Goal: Transaction & Acquisition: Purchase product/service

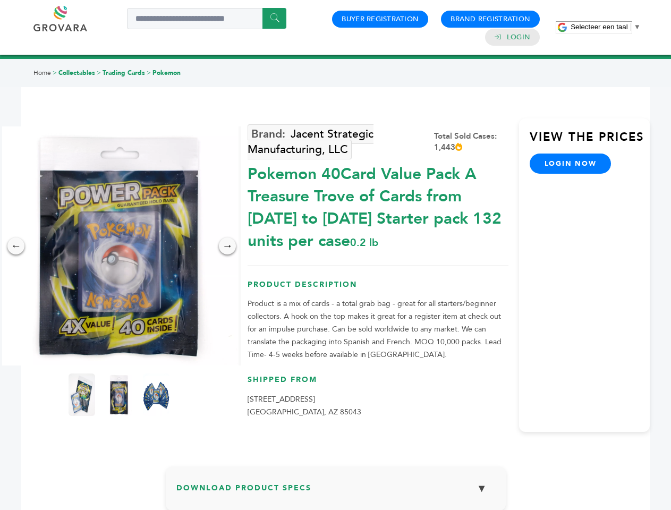
click at [606, 27] on span "Selecteer een taal" at bounding box center [598, 27] width 57 height 8
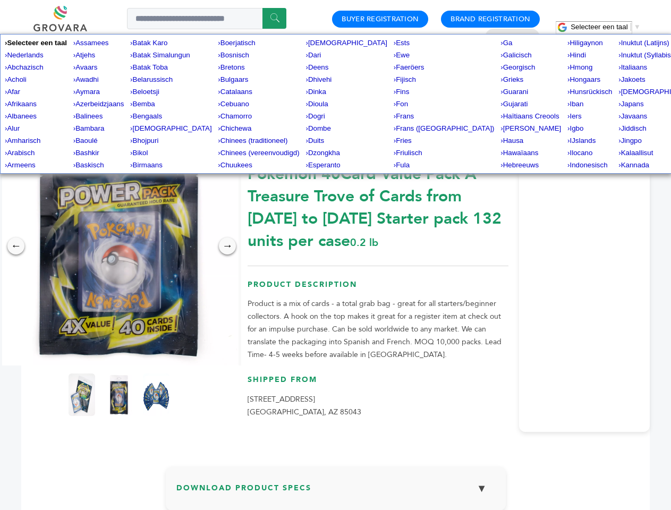
click at [119, 246] on img at bounding box center [118, 245] width 239 height 239
click at [0, 0] on div "×" at bounding box center [0, 0] width 0 height 0
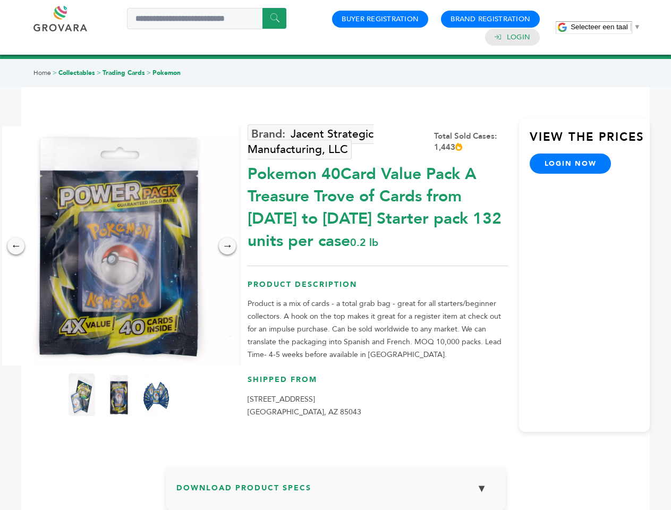
click at [227, 246] on div "→" at bounding box center [227, 245] width 17 height 17
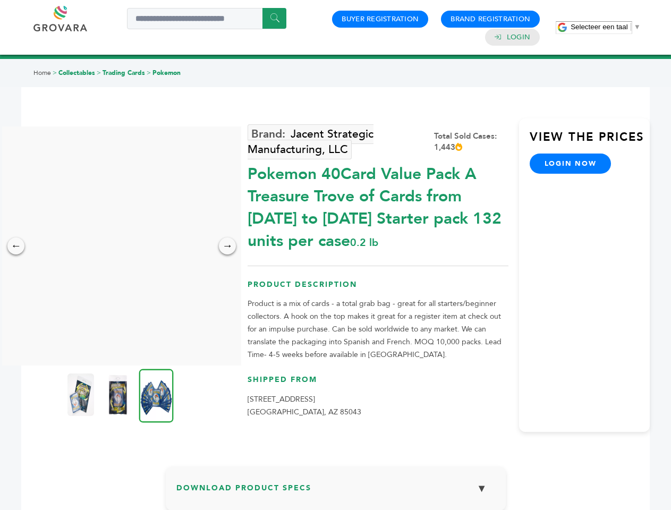
click at [82, 395] on img at bounding box center [80, 394] width 27 height 42
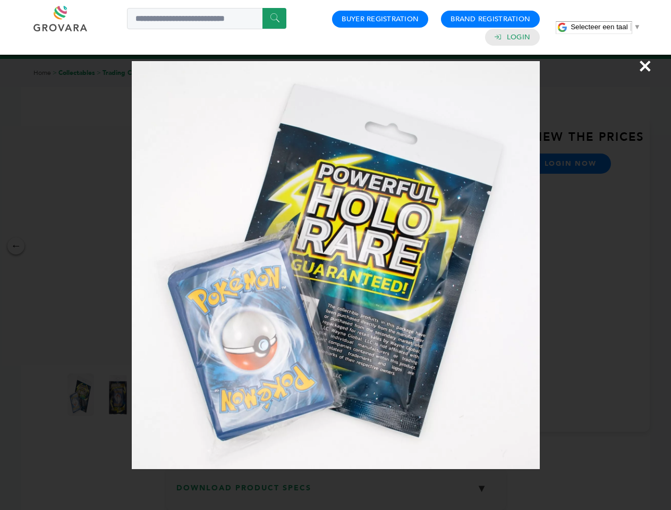
click at [119, 395] on div "×" at bounding box center [335, 255] width 671 height 510
click at [156, 395] on img at bounding box center [156, 396] width 35 height 54
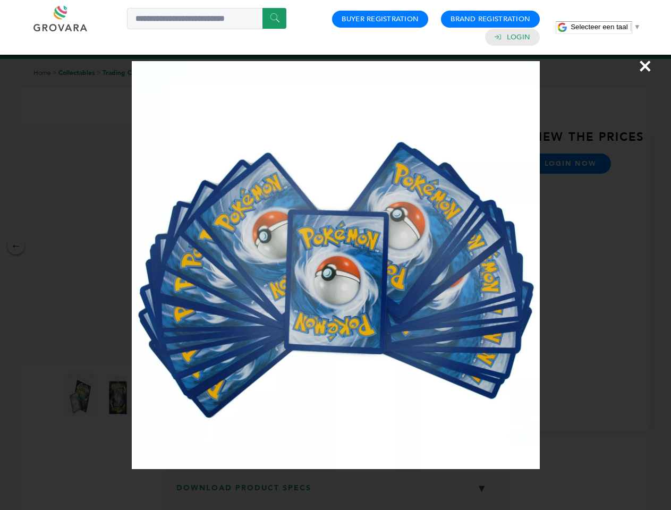
click at [336, 492] on div "×" at bounding box center [335, 255] width 671 height 510
